Goal: Navigation & Orientation: Find specific page/section

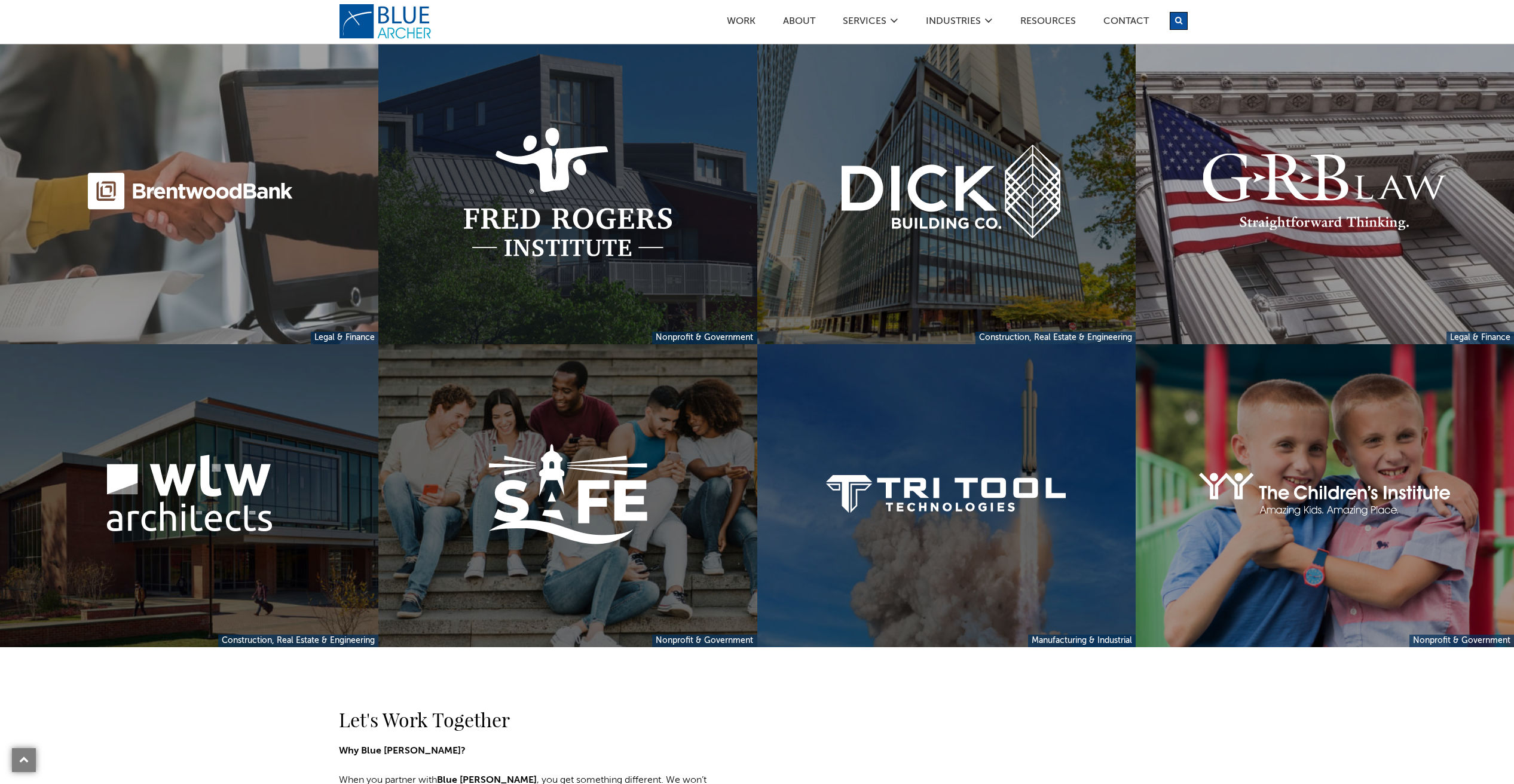
scroll to position [2098, 0]
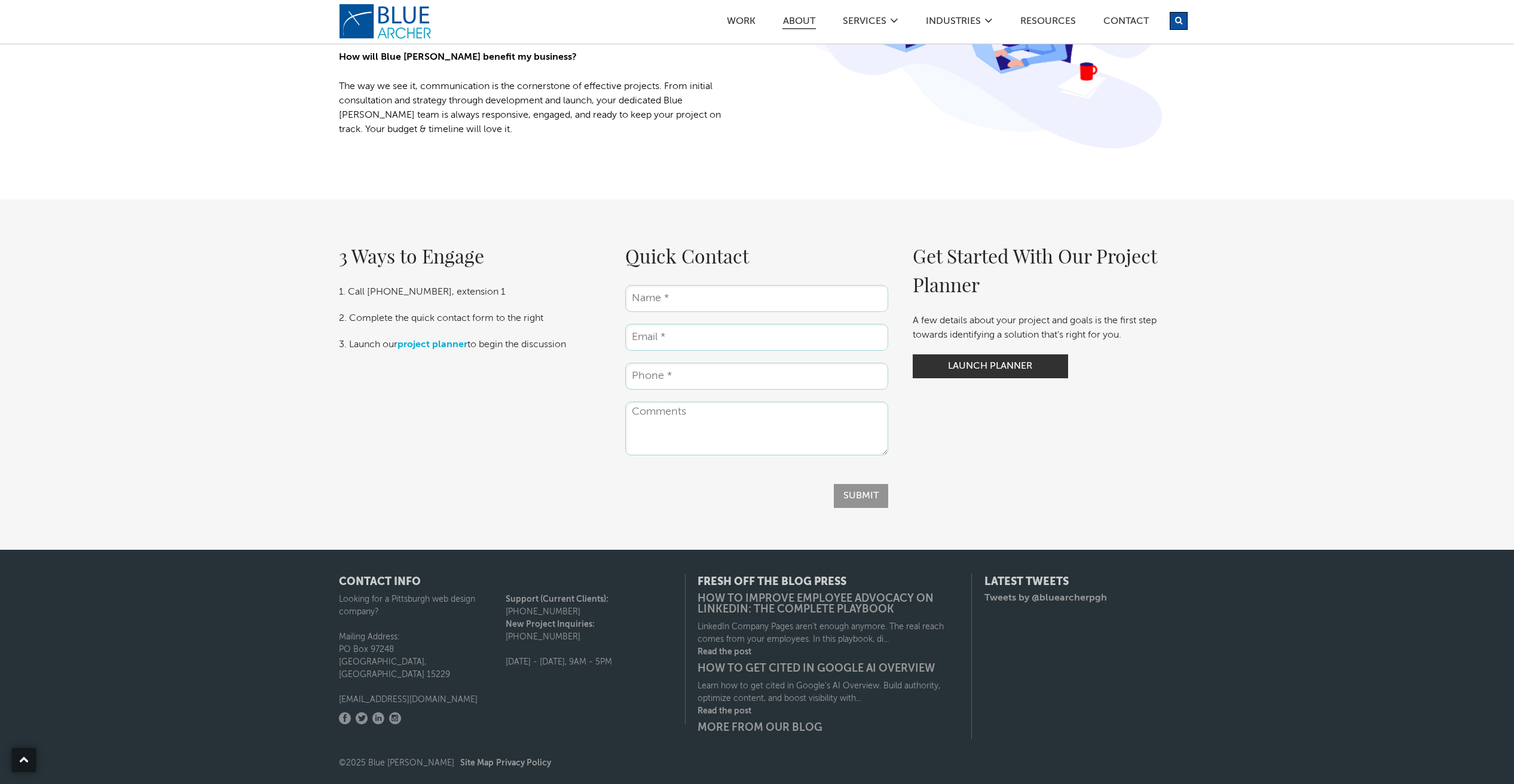
click at [798, 24] on link "ABOUT" at bounding box center [799, 23] width 33 height 13
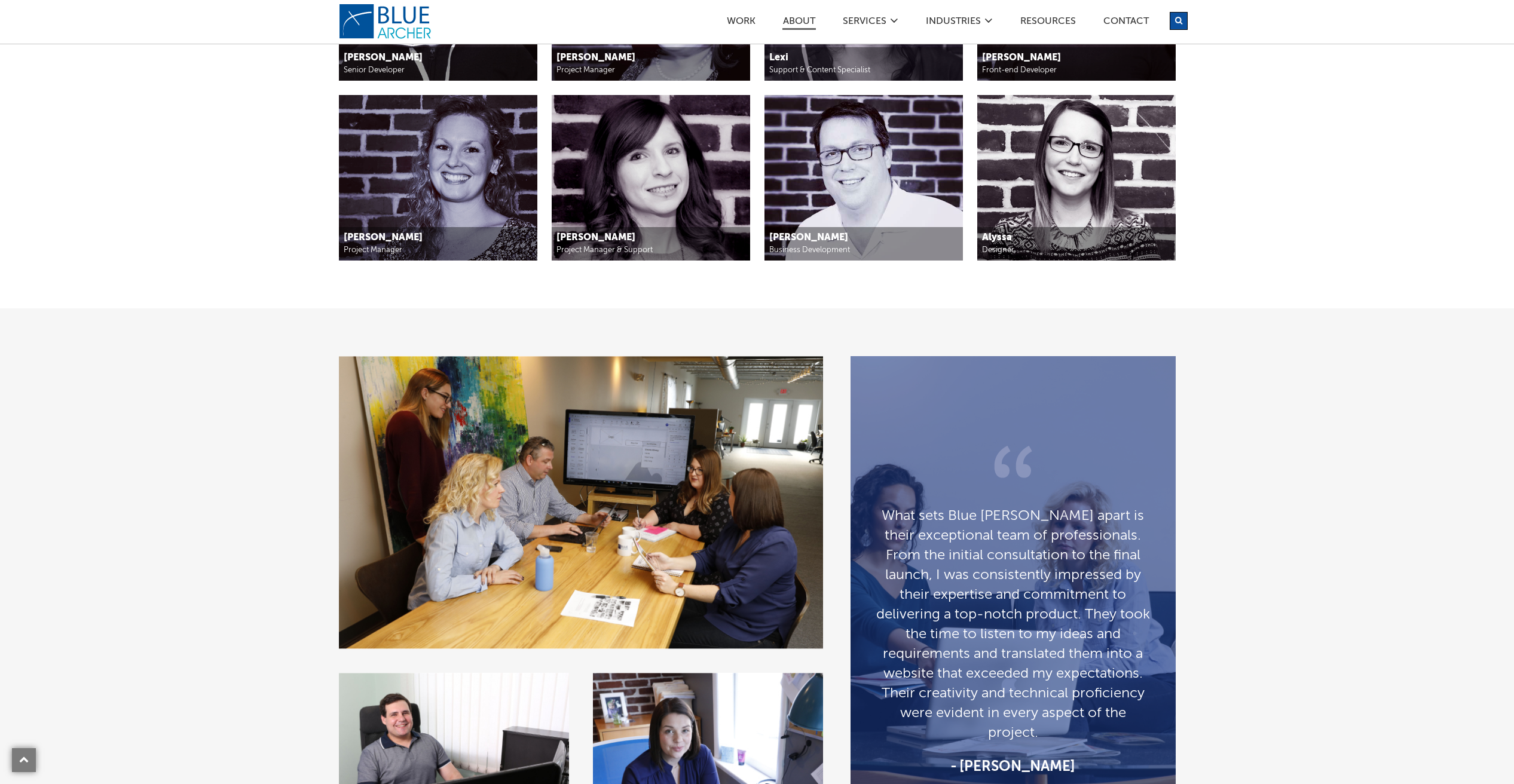
scroll to position [1841, 0]
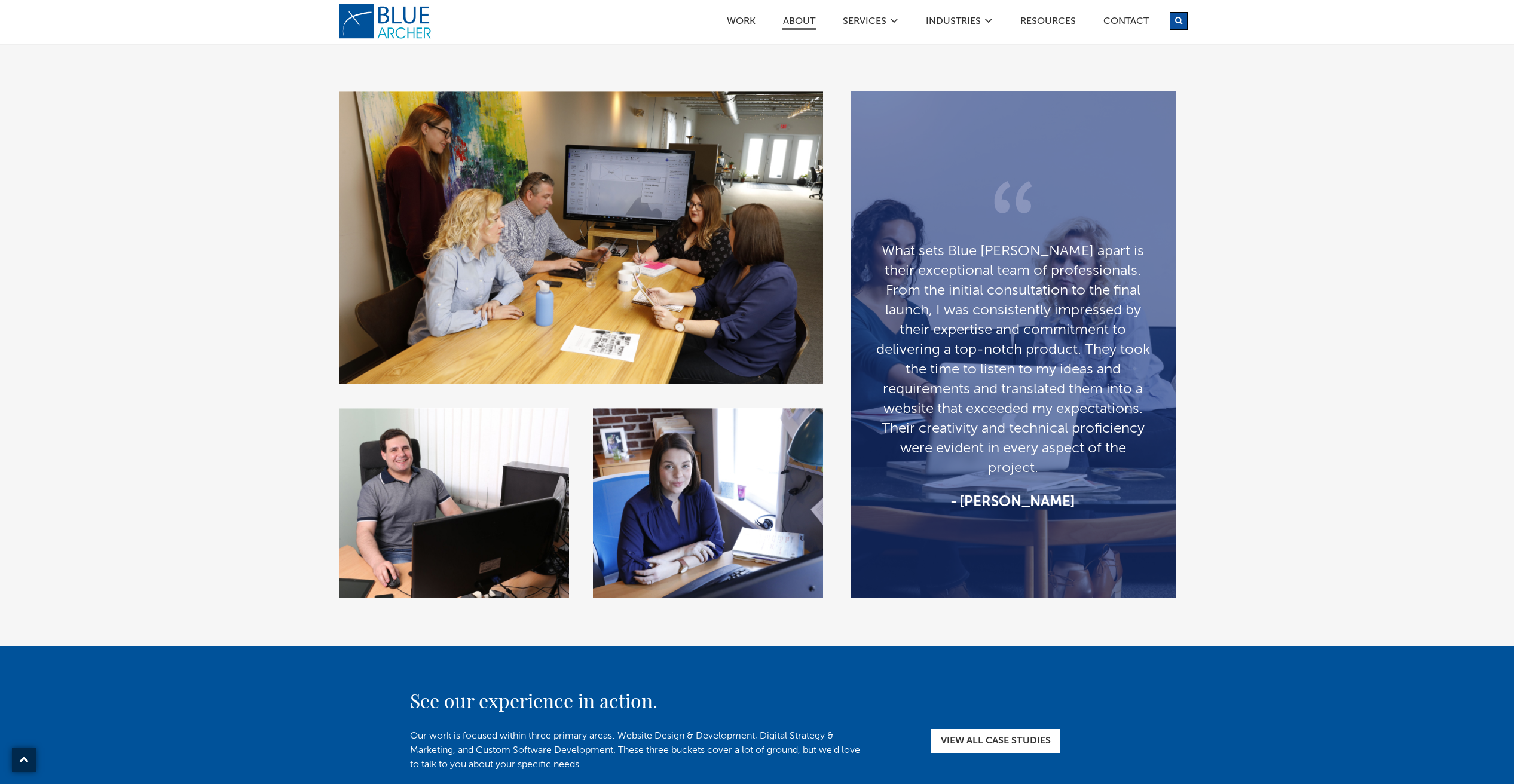
click at [1047, 498] on div "[PERSON_NAME]" at bounding box center [1013, 502] width 276 height 19
click at [445, 509] on img at bounding box center [454, 503] width 230 height 190
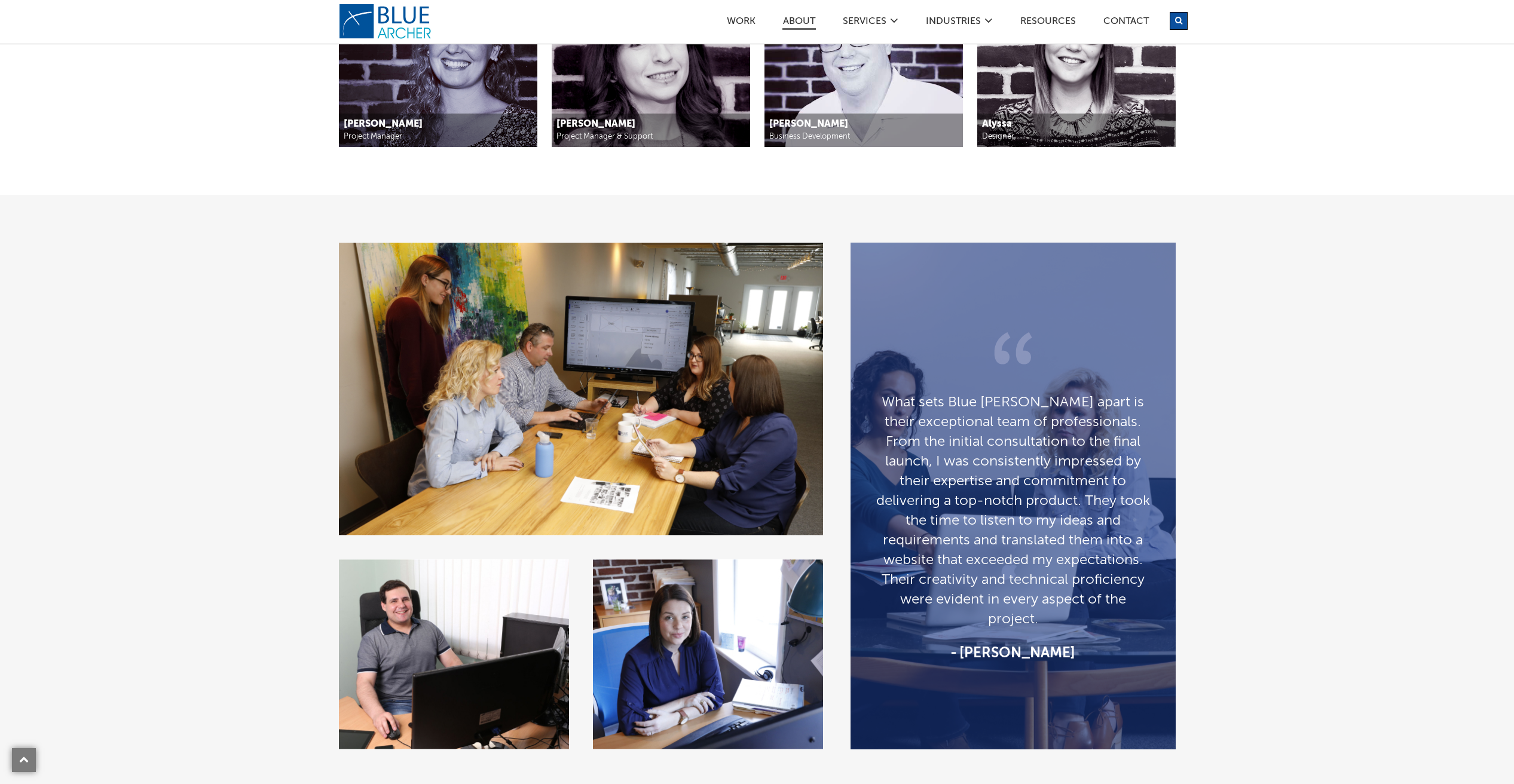
scroll to position [1361, 0]
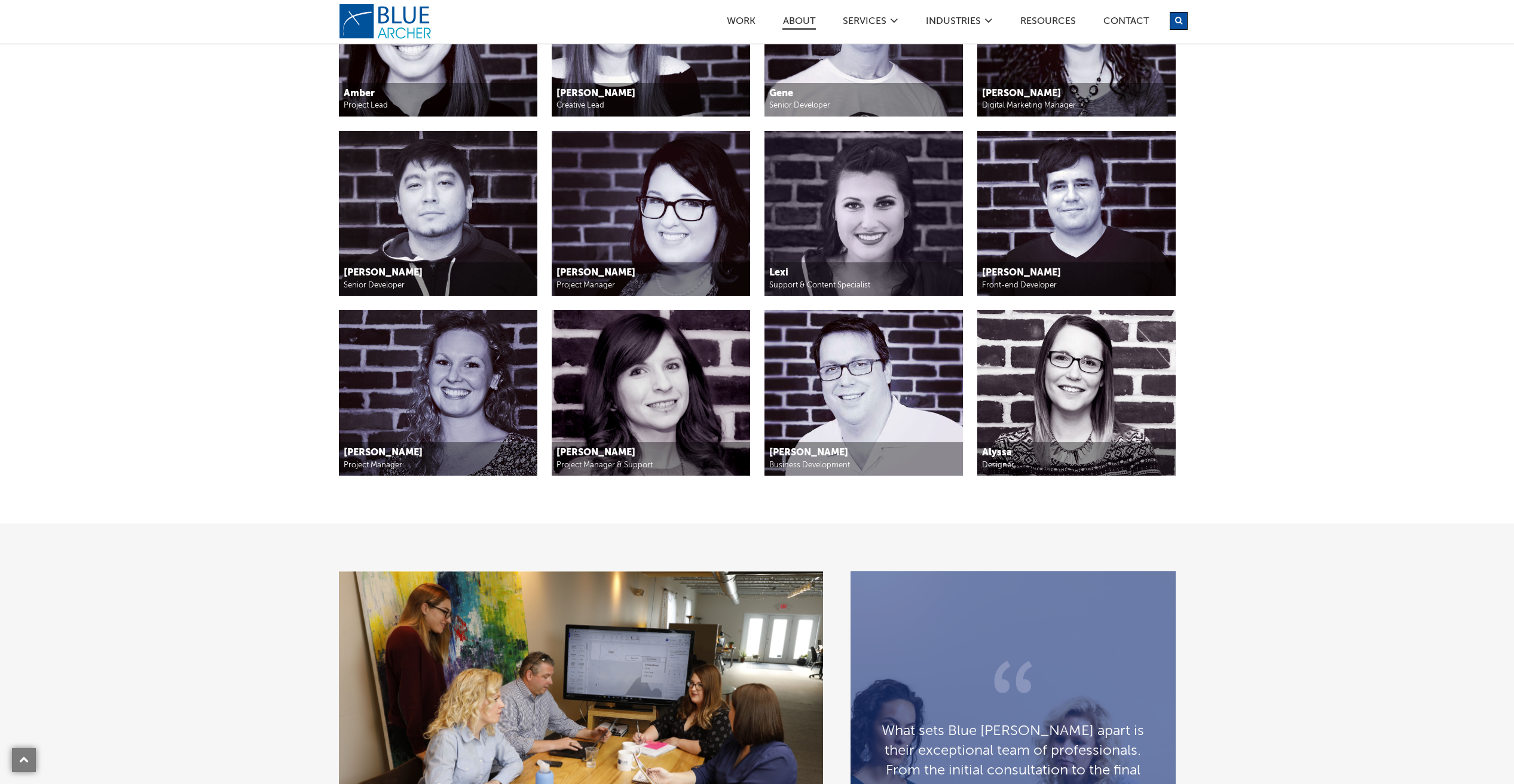
click at [1023, 228] on img at bounding box center [1076, 213] width 198 height 165
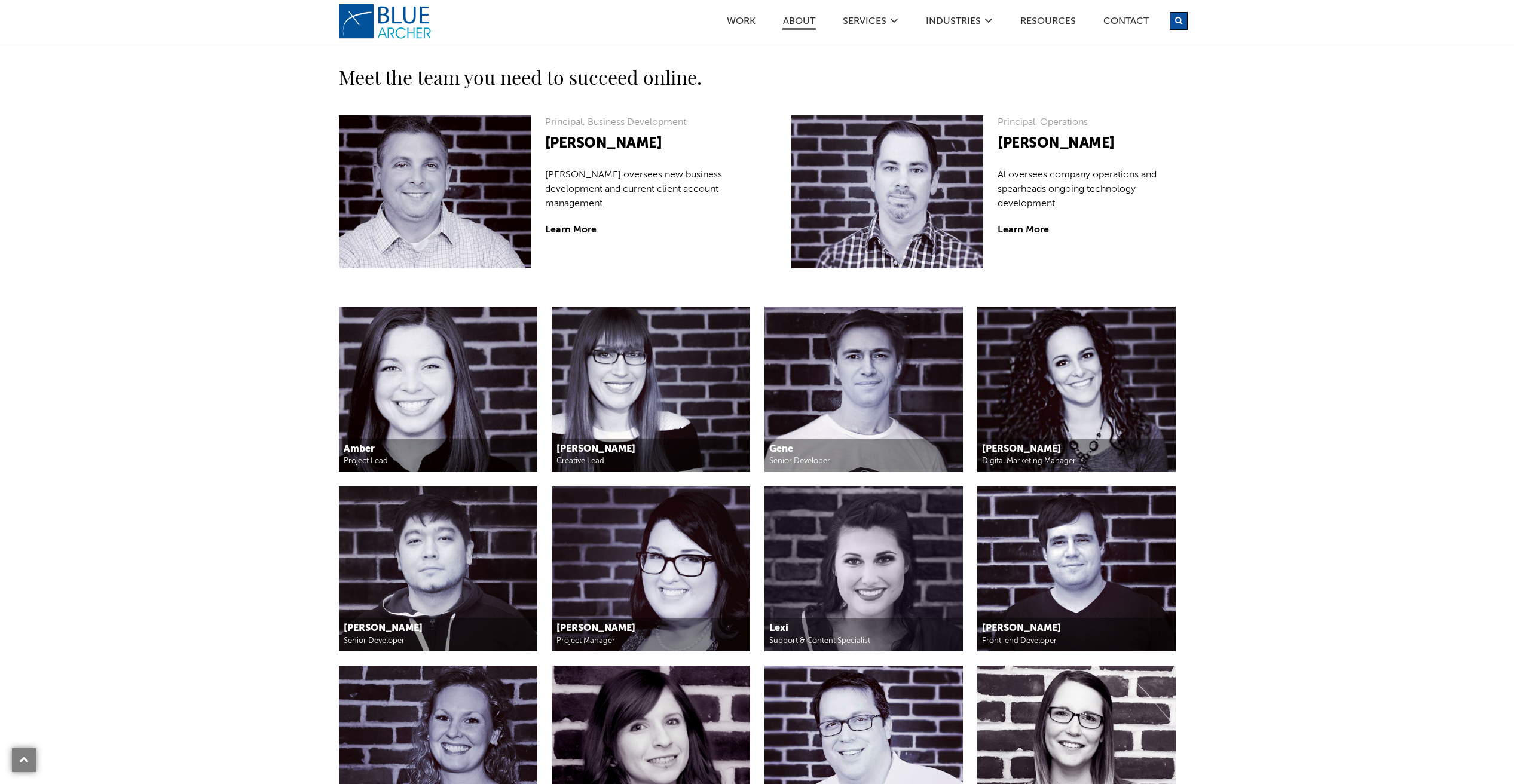
scroll to position [0, 0]
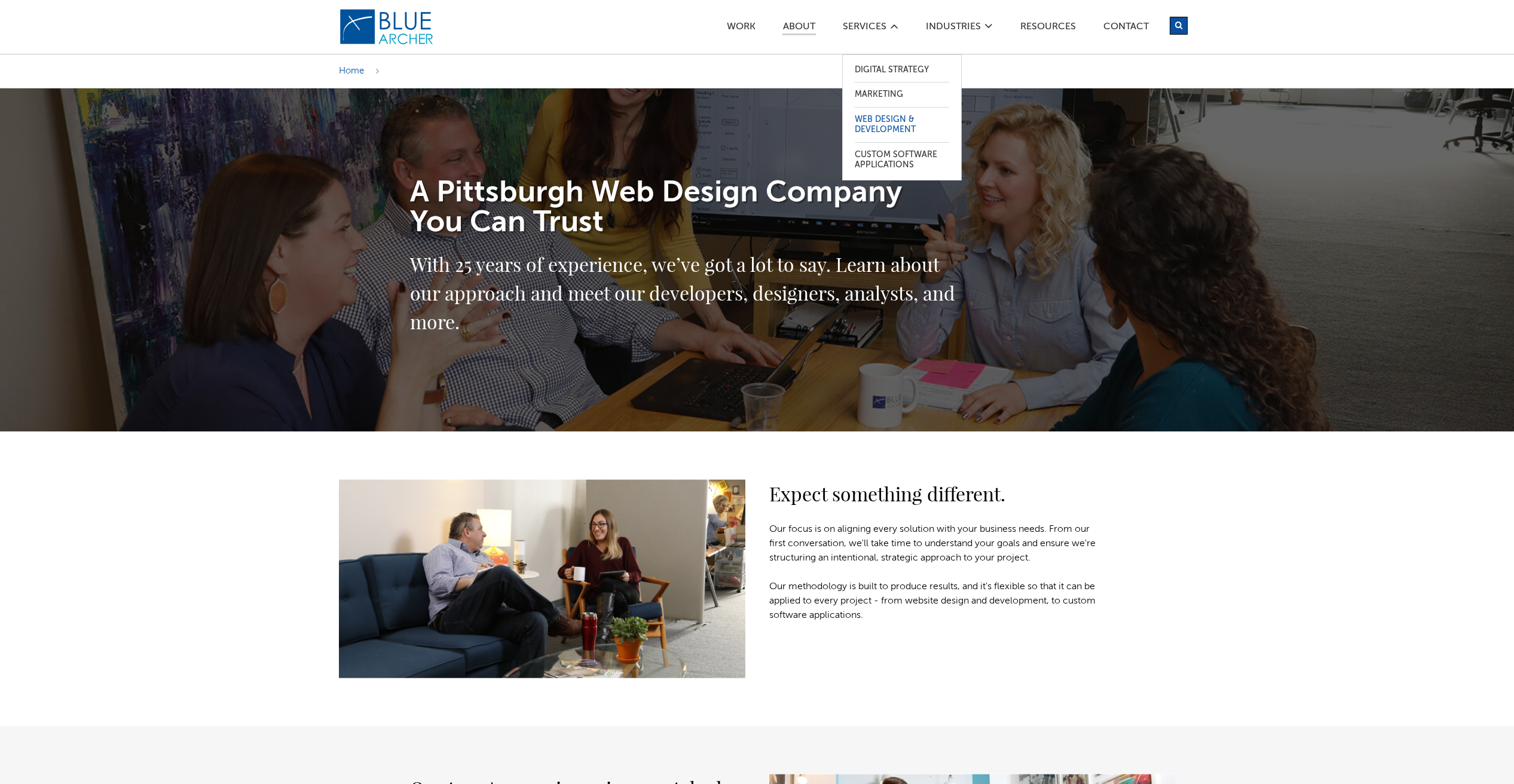
click at [892, 131] on link "Web Design & Development" at bounding box center [902, 125] width 94 height 35
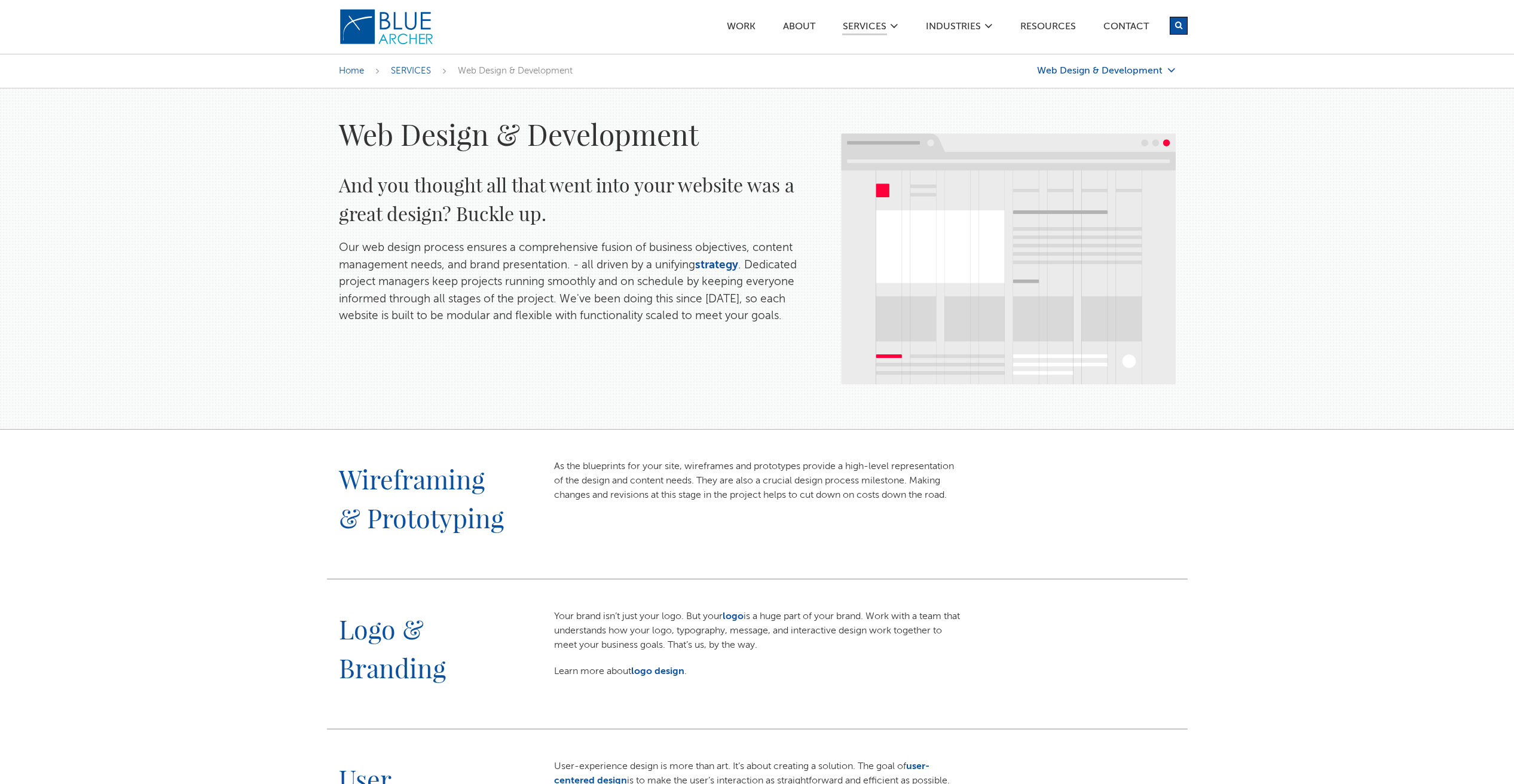
click at [1128, 70] on link "Web Design & Development" at bounding box center [1106, 70] width 139 height 10
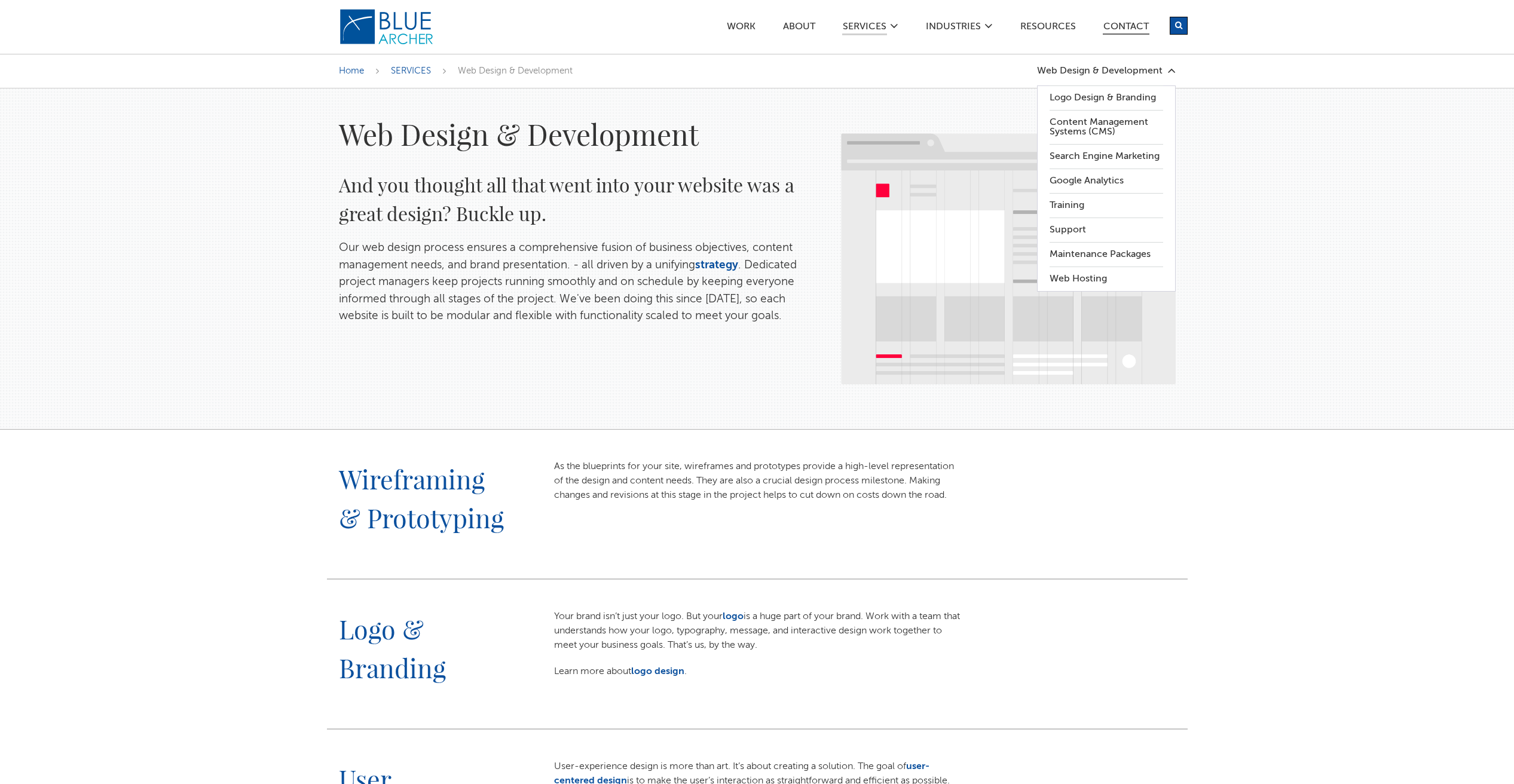
click at [1126, 27] on link "Contact" at bounding box center [1126, 28] width 47 height 13
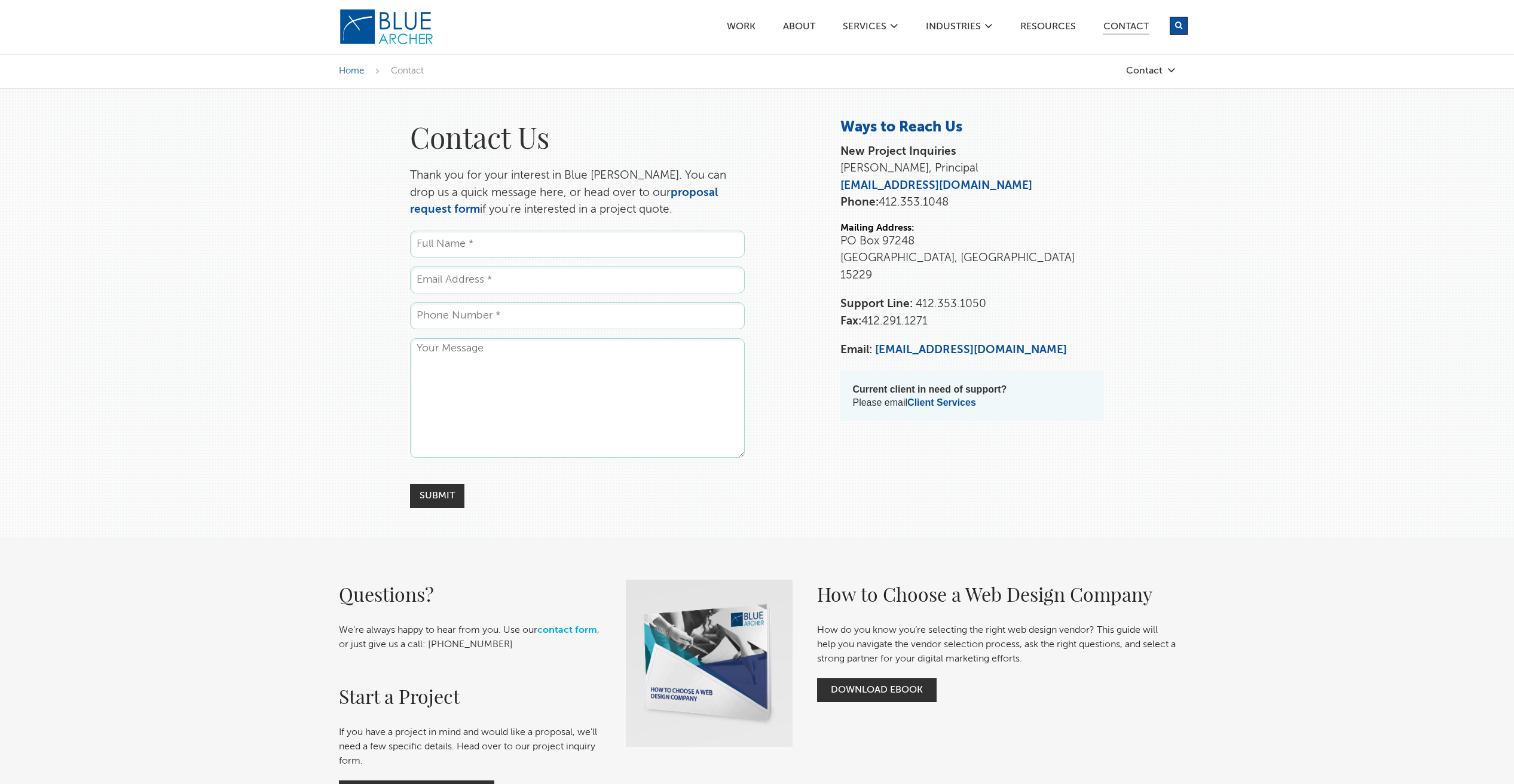
click at [736, 19] on div "Work ABOUT SERVICES Digital Strategy Marketing Web Design & Development Custom …" at bounding box center [865, 26] width 646 height 53
click at [737, 23] on link "Work" at bounding box center [741, 28] width 30 height 13
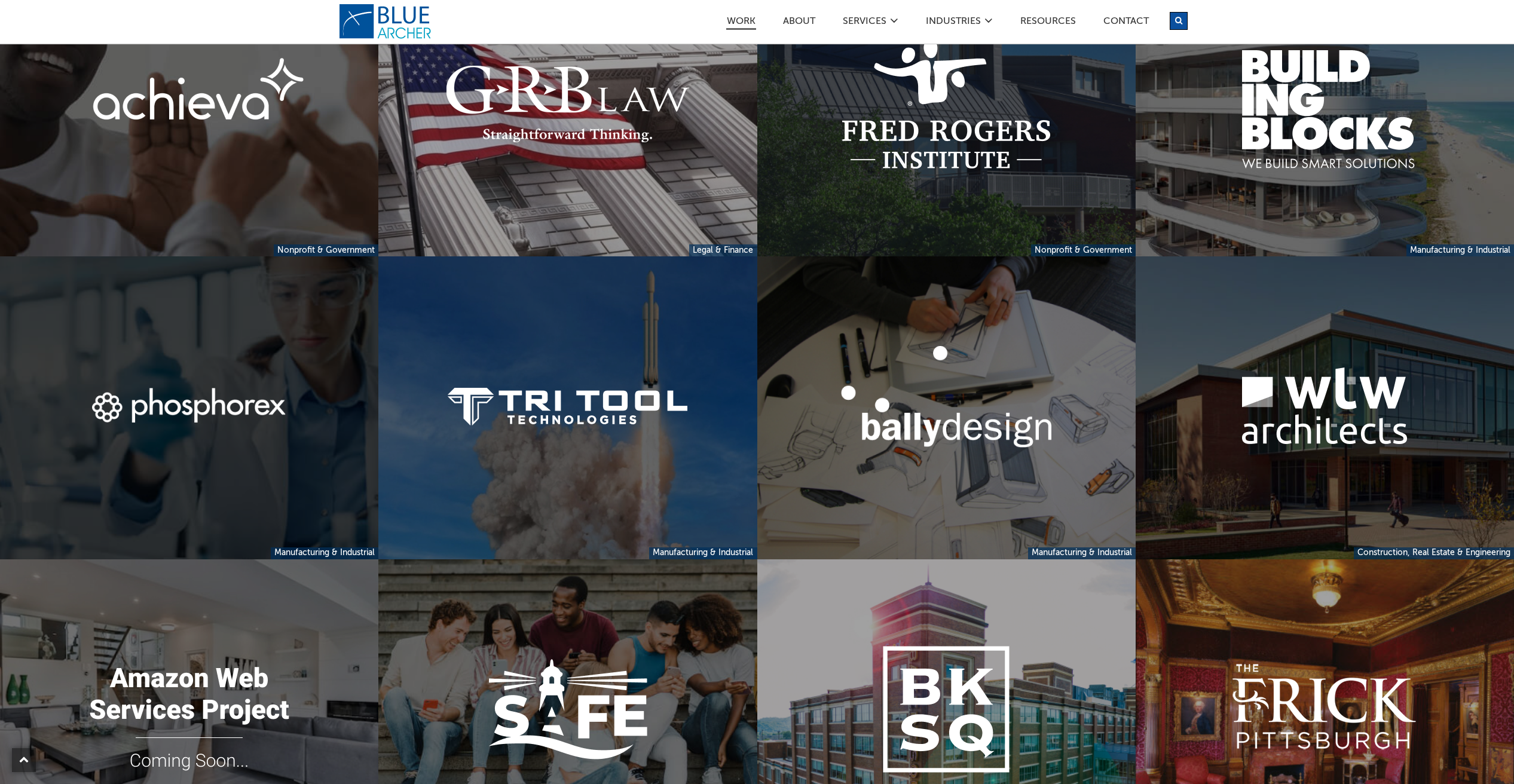
scroll to position [1292, 0]
